Goal: Find specific page/section: Find specific page/section

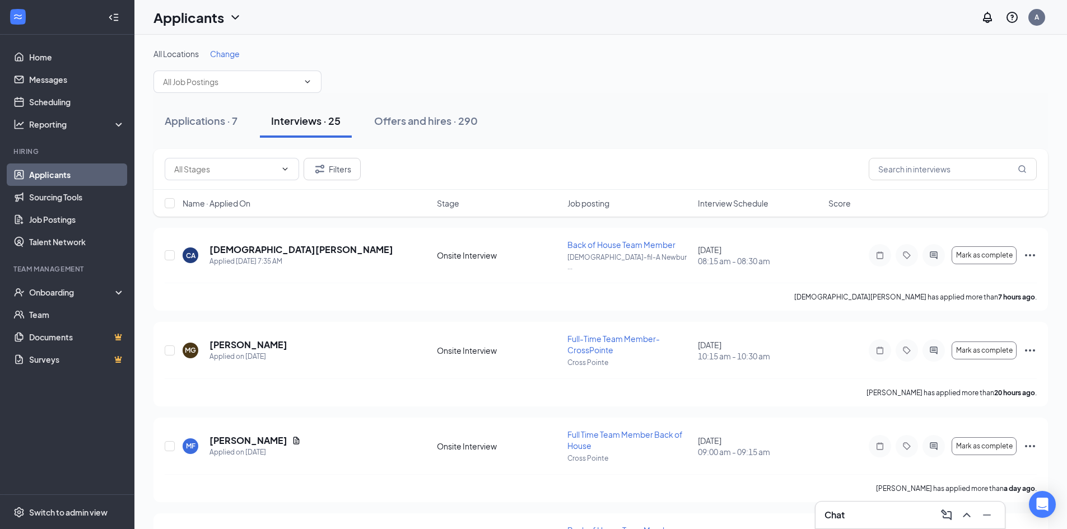
click at [714, 200] on span "Interview Schedule" at bounding box center [733, 203] width 71 height 11
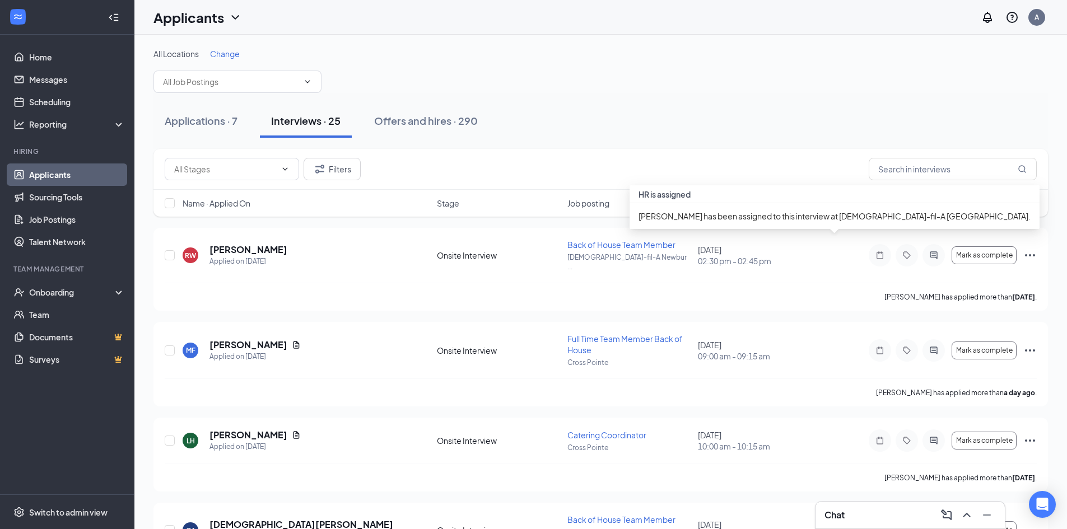
drag, startPoint x: 721, startPoint y: 161, endPoint x: 716, endPoint y: 171, distance: 11.5
click at [718, 162] on div "Filters" at bounding box center [601, 169] width 872 height 22
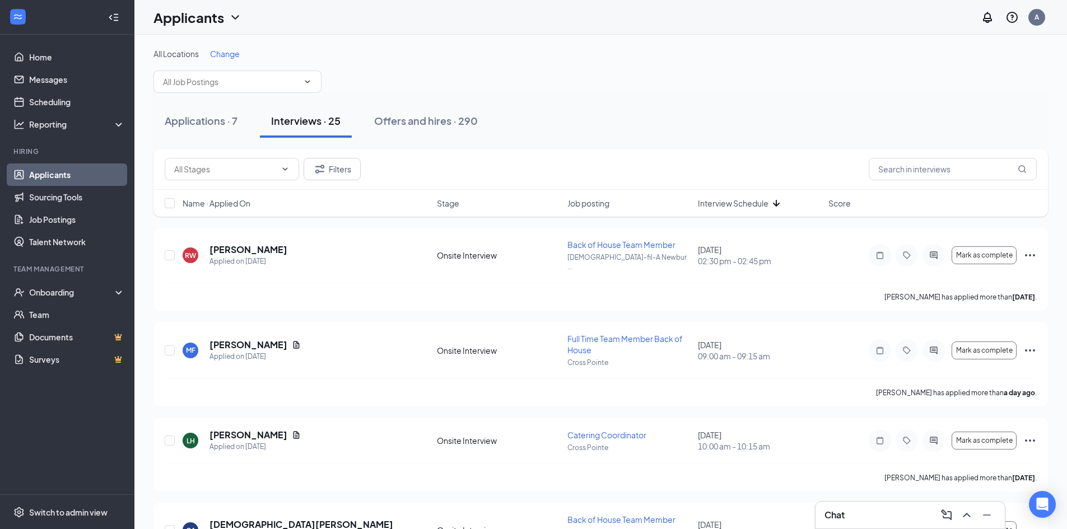
click at [718, 200] on span "Interview Schedule" at bounding box center [733, 203] width 71 height 11
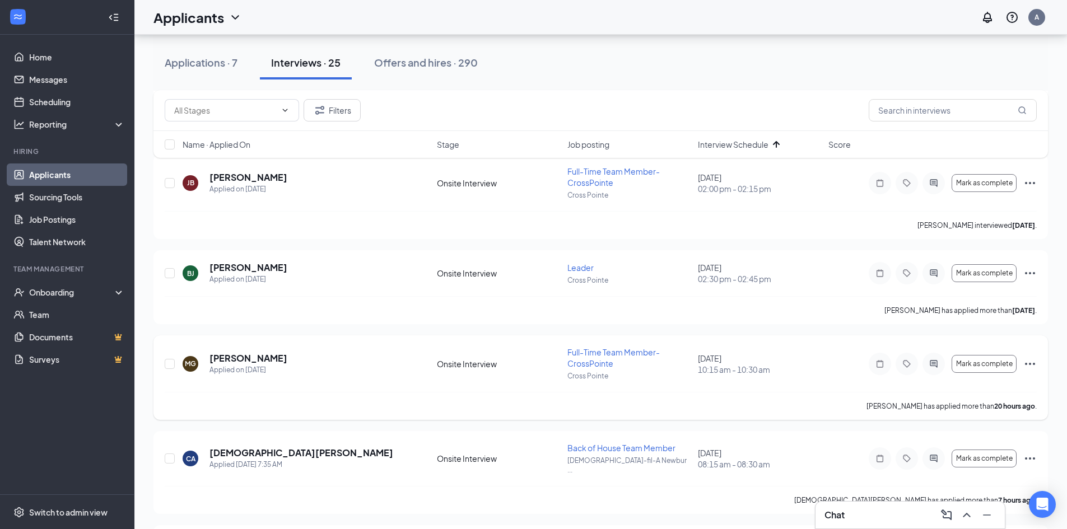
scroll to position [672, 0]
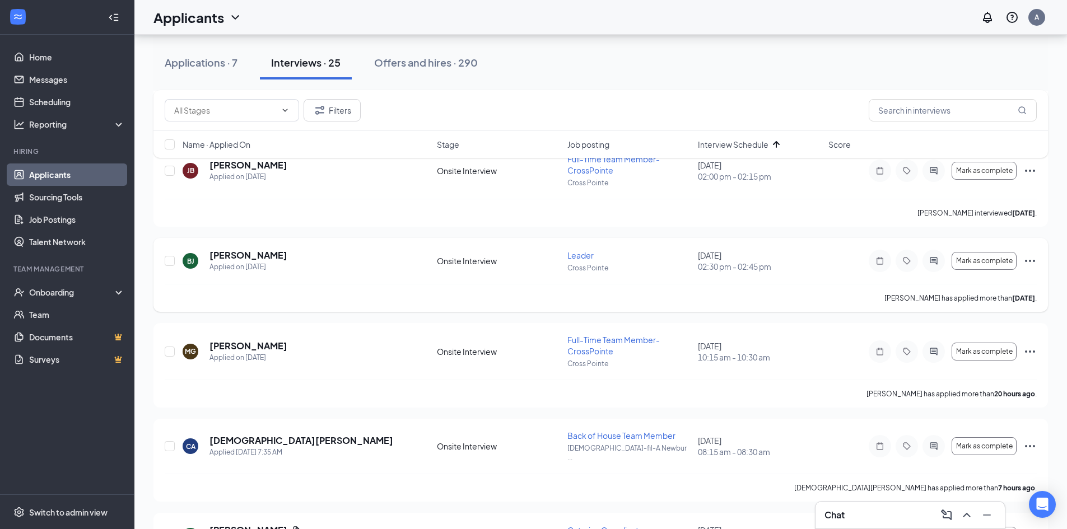
click at [1031, 254] on icon "Ellipses" at bounding box center [1029, 260] width 13 height 13
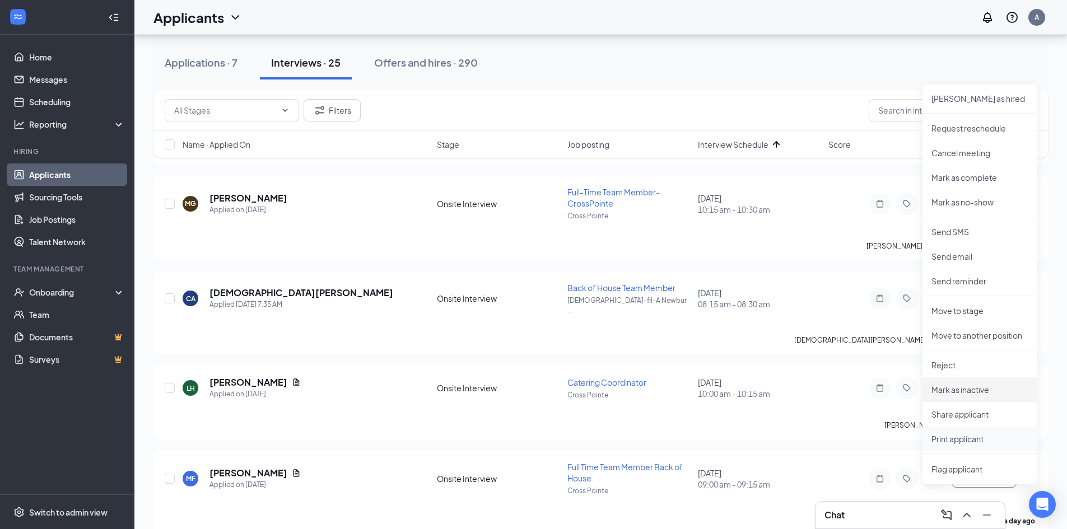
scroll to position [840, 0]
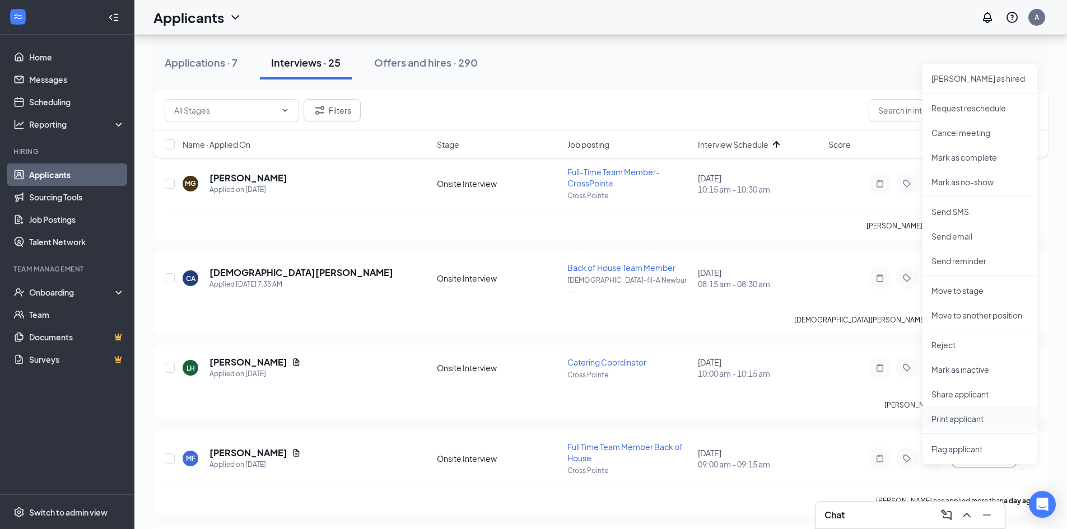
click at [968, 418] on p "Print applicant" at bounding box center [979, 418] width 96 height 11
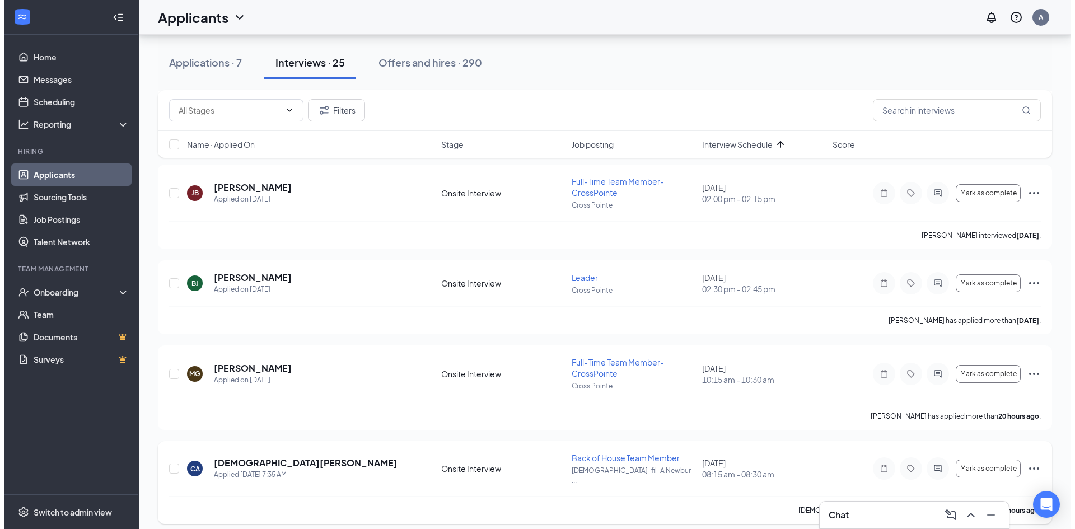
scroll to position [616, 0]
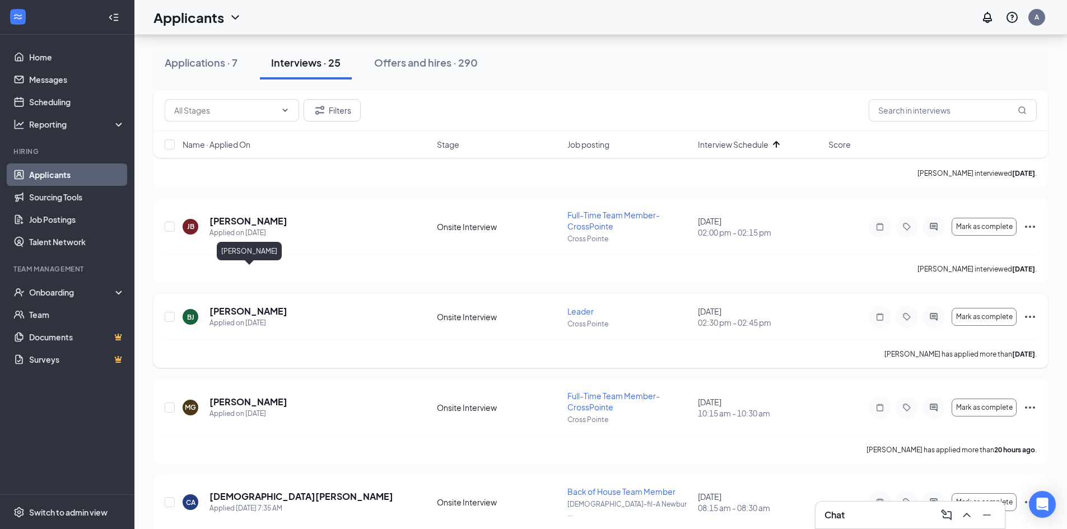
click at [275, 305] on h5 "[PERSON_NAME]" at bounding box center [248, 311] width 78 height 12
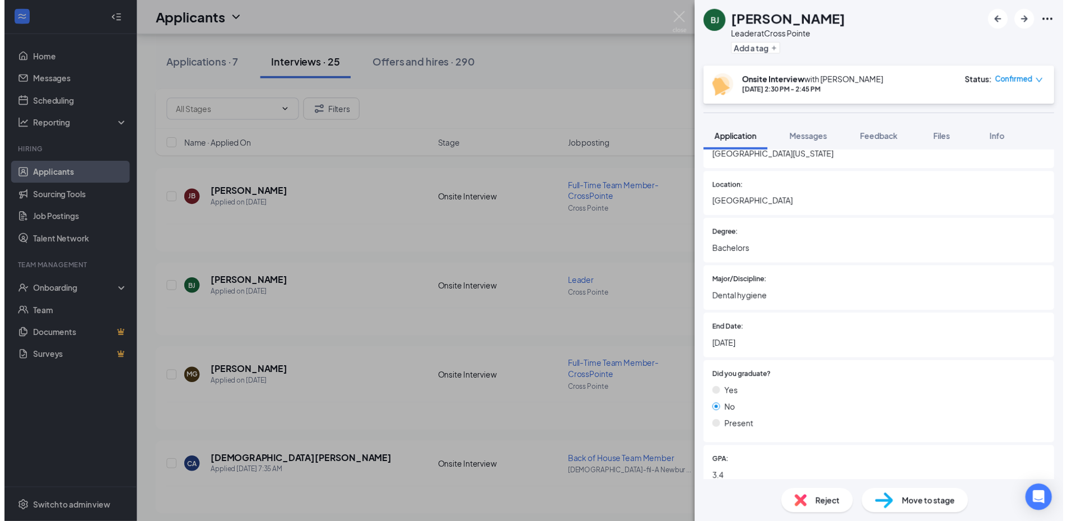
scroll to position [968, 0]
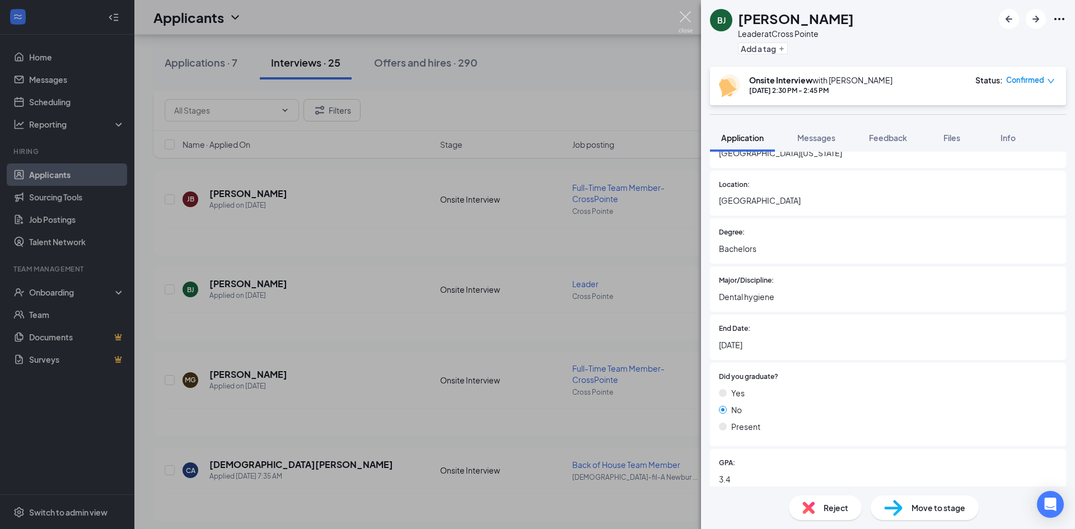
click at [686, 15] on img at bounding box center [686, 22] width 14 height 22
